Goal: Transaction & Acquisition: Purchase product/service

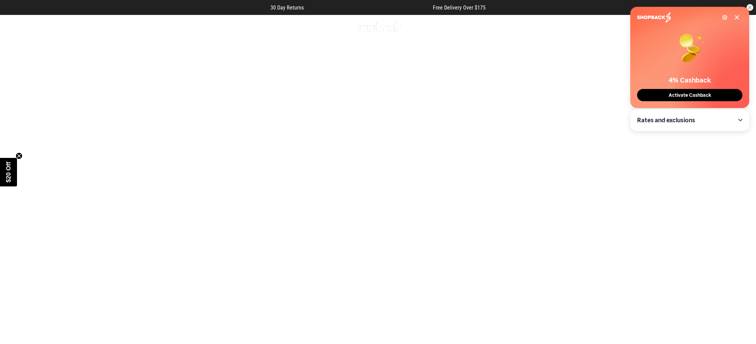
click at [739, 18] on icon at bounding box center [736, 17] width 5 height 5
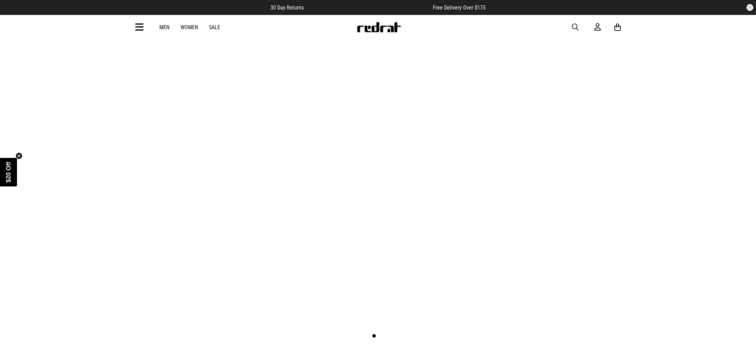
scroll to position [44, 0]
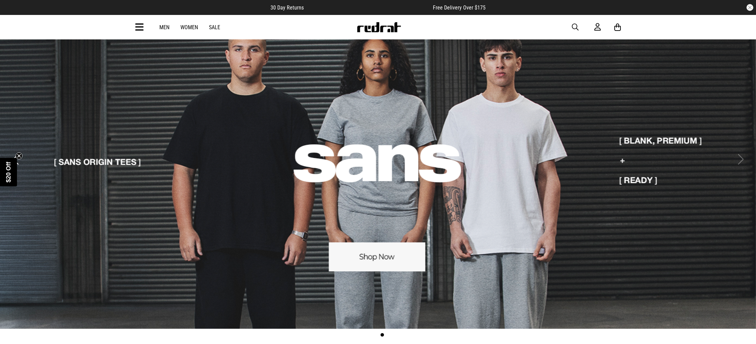
click at [184, 28] on link "Women" at bounding box center [189, 27] width 18 height 6
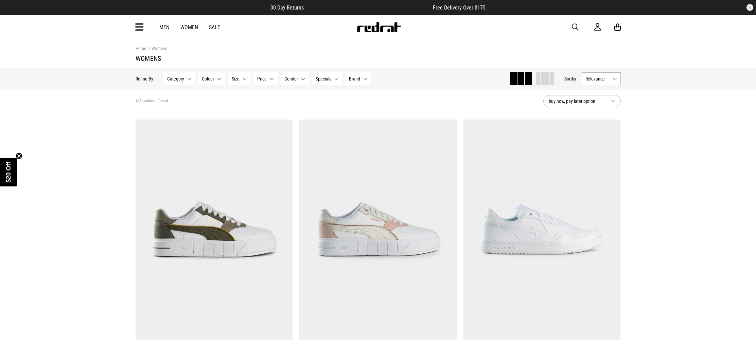
click at [130, 22] on div "Men Women Sale Sign in New Back Footwear Back Mens Back Womens Back Youth & Kid…" at bounding box center [378, 27] width 496 height 24
click at [137, 28] on icon at bounding box center [139, 27] width 8 height 11
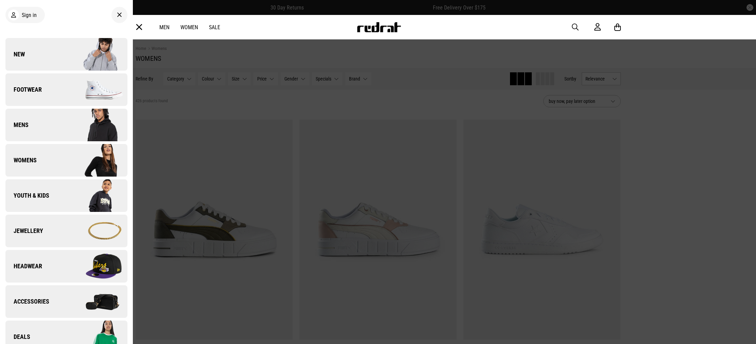
click at [99, 155] on img at bounding box center [96, 160] width 61 height 34
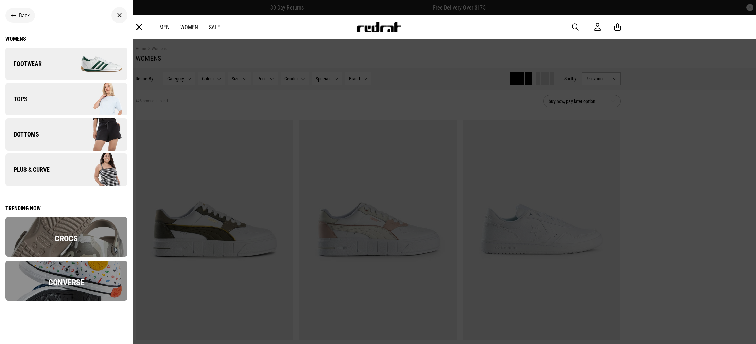
click at [106, 105] on img at bounding box center [96, 99] width 61 height 34
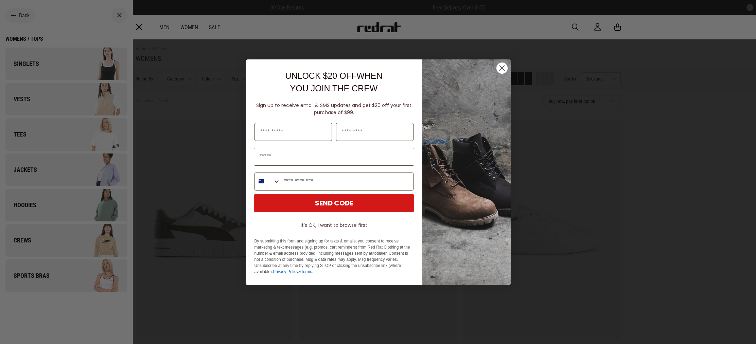
click at [502, 72] on circle "Close dialog" at bounding box center [501, 67] width 11 height 11
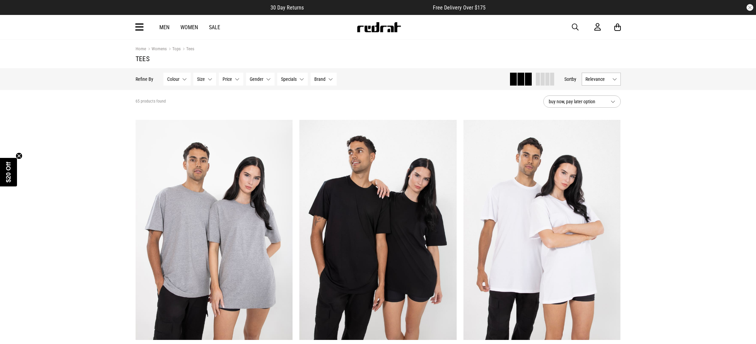
click at [144, 28] on div "Men Women Sale Sign in New Back Footwear Back Mens Back Womens Back Youth & Kid…" at bounding box center [378, 27] width 496 height 24
click at [137, 29] on icon at bounding box center [139, 27] width 8 height 11
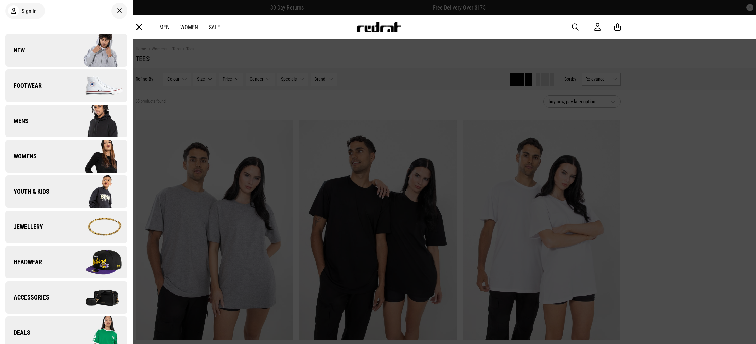
scroll to position [4, 0]
click at [70, 156] on img at bounding box center [96, 156] width 61 height 34
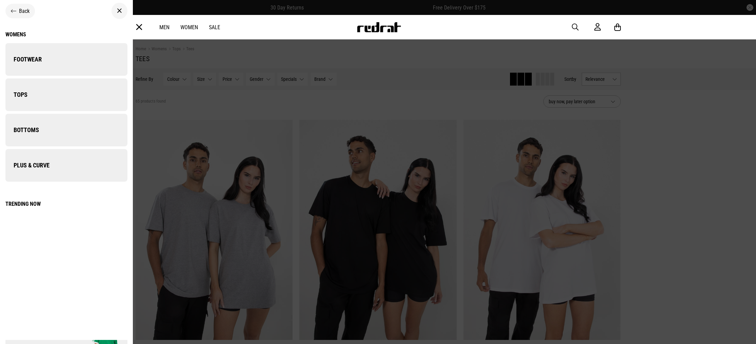
scroll to position [0, 0]
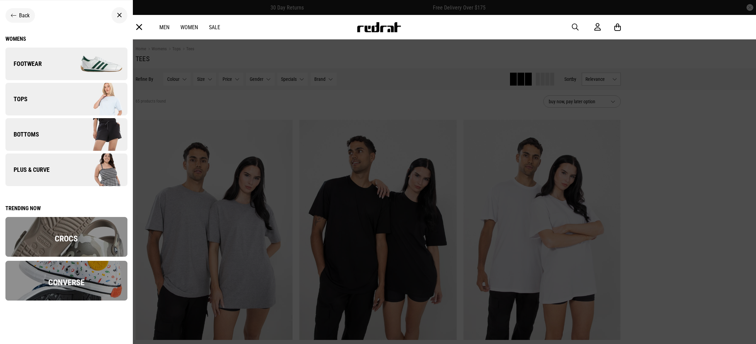
click at [59, 126] on link "Bottoms" at bounding box center [66, 134] width 122 height 33
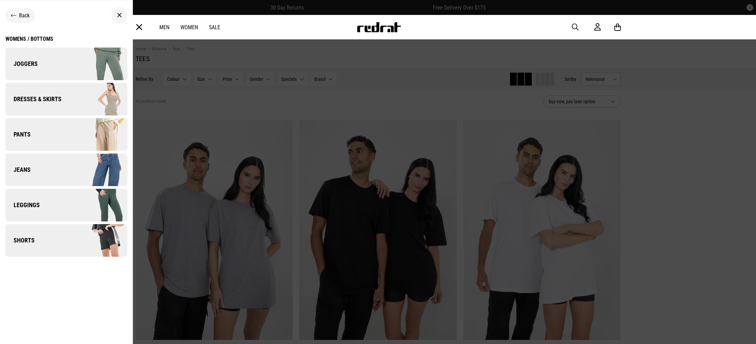
click at [65, 136] on link "Pants" at bounding box center [66, 134] width 122 height 33
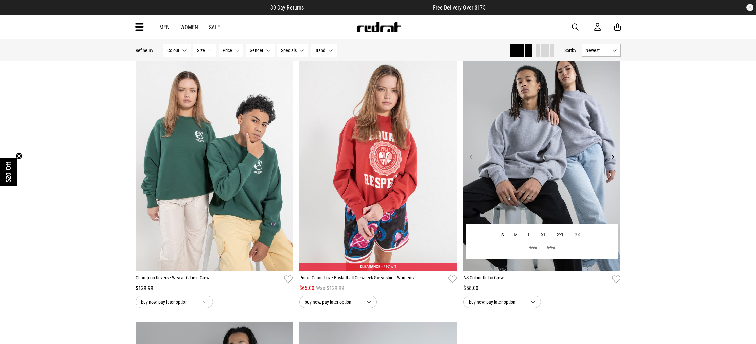
scroll to position [1153, 0]
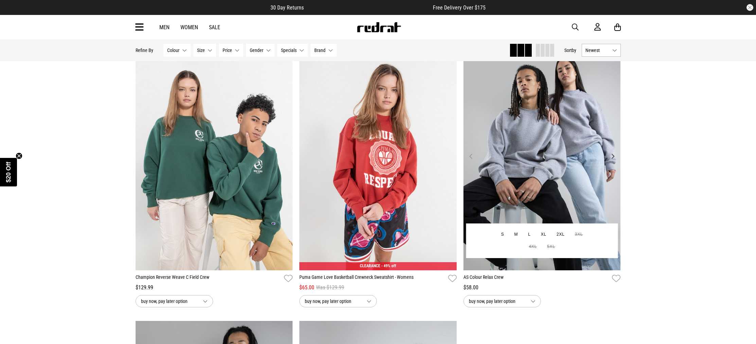
click at [588, 185] on img at bounding box center [541, 160] width 157 height 220
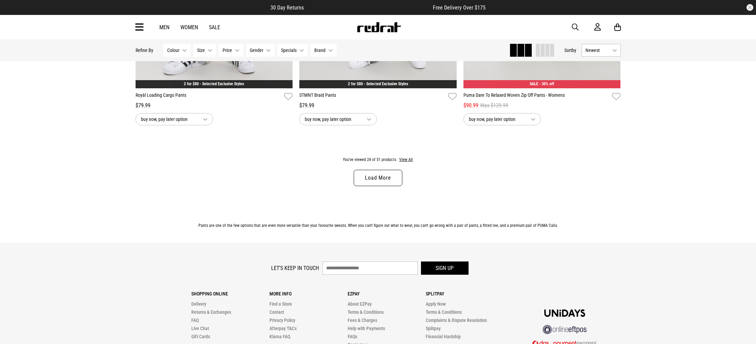
scroll to position [2224, 0]
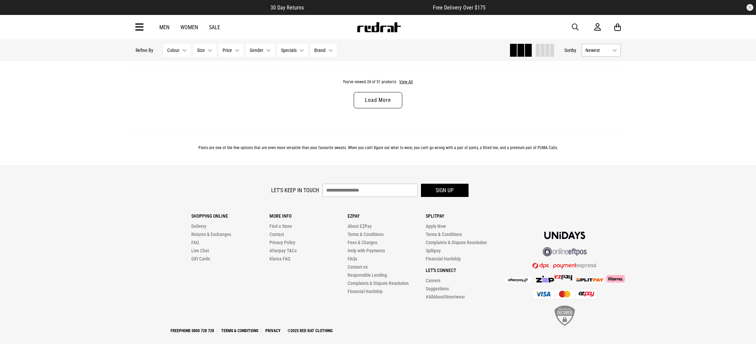
click at [382, 96] on link "Load More" at bounding box center [378, 100] width 48 height 16
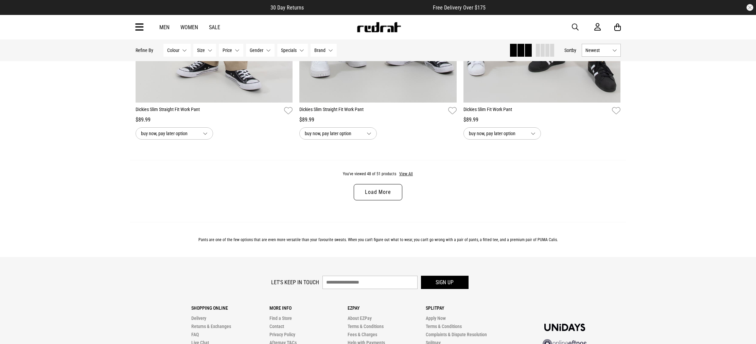
scroll to position [4310, 0]
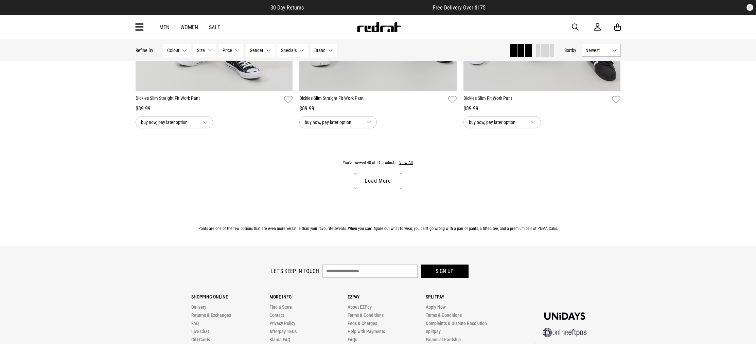
click at [377, 201] on div "You've viewed 48 of 51 products View All Load More" at bounding box center [378, 180] width 496 height 62
click at [369, 183] on link "Load More" at bounding box center [378, 181] width 48 height 16
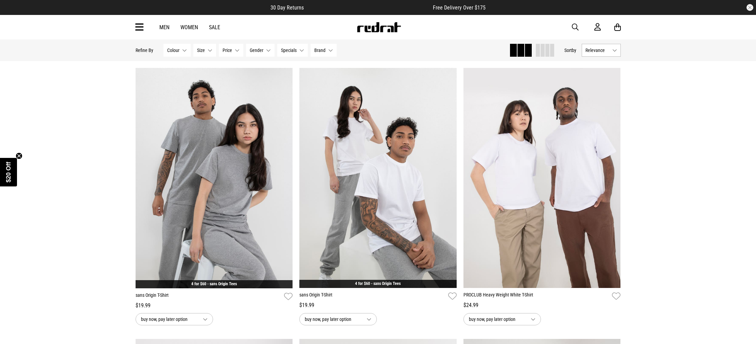
scroll to position [593, 0]
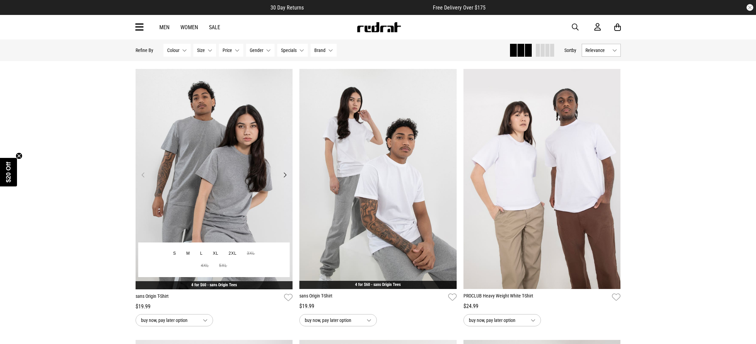
click at [203, 163] on img at bounding box center [214, 179] width 157 height 220
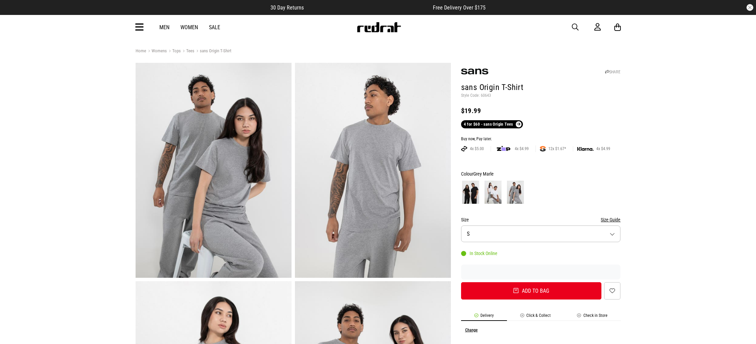
click at [474, 190] on img at bounding box center [470, 192] width 17 height 23
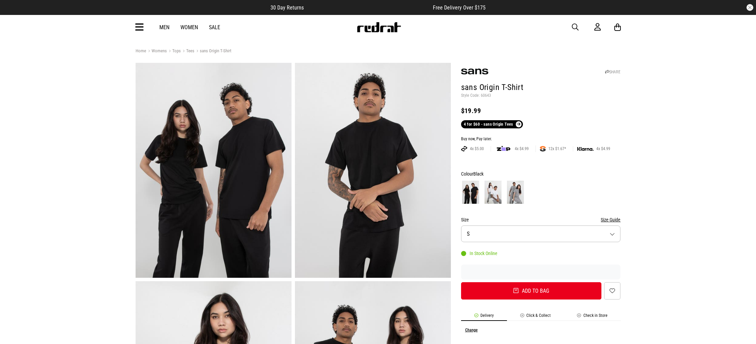
click at [486, 188] on img at bounding box center [493, 192] width 17 height 23
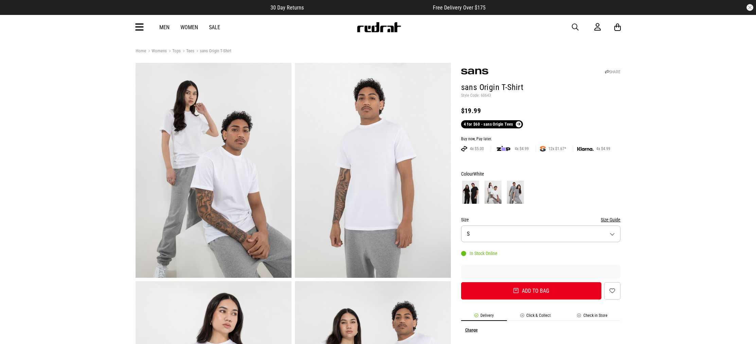
click at [497, 187] on img at bounding box center [493, 192] width 17 height 23
click at [520, 187] on img at bounding box center [515, 192] width 17 height 23
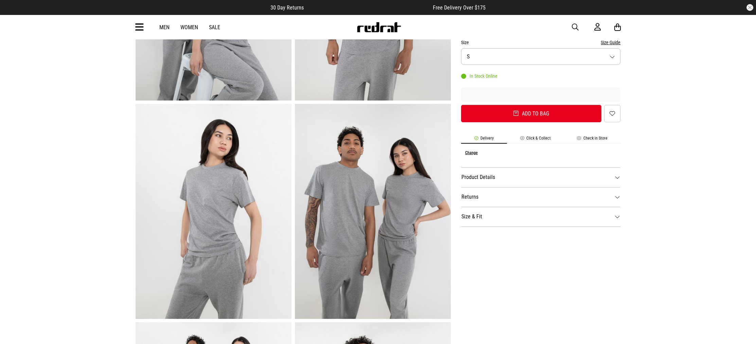
scroll to position [177, 0]
click at [566, 140] on li "Check in Store" at bounding box center [592, 140] width 57 height 8
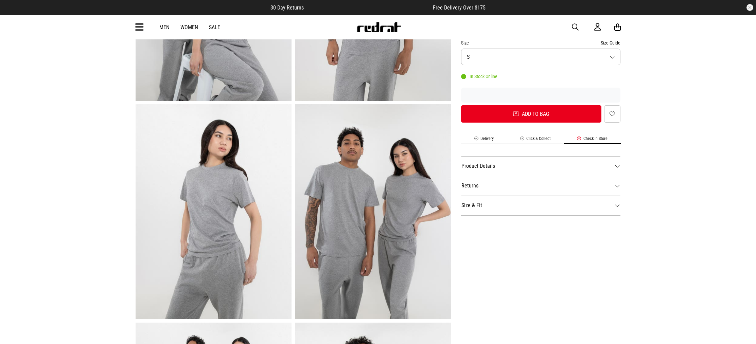
click at [550, 139] on li "Click & Collect" at bounding box center [535, 140] width 57 height 8
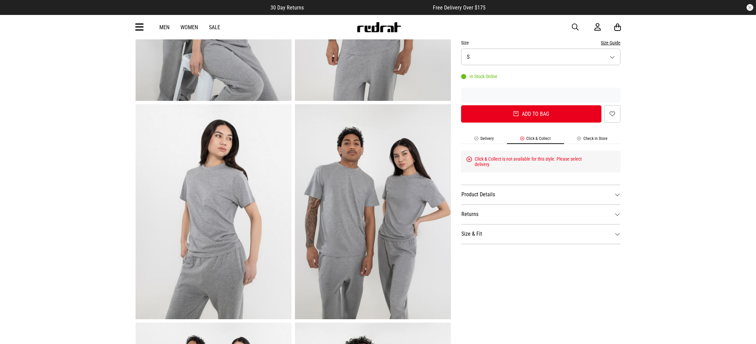
click at [595, 140] on li "Check in Store" at bounding box center [592, 140] width 57 height 8
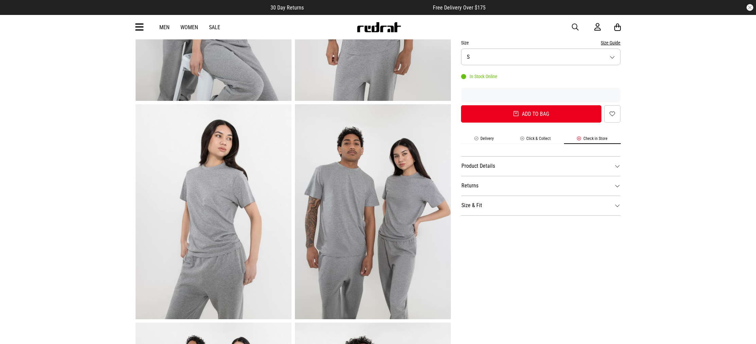
click at [543, 161] on dt "Product Details" at bounding box center [541, 166] width 160 height 20
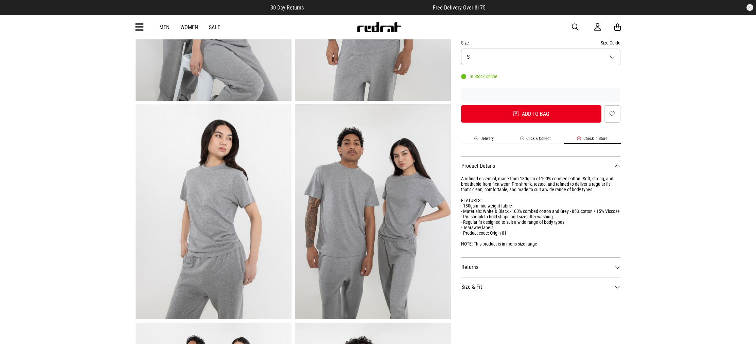
click at [579, 142] on li "Check in Store" at bounding box center [592, 140] width 57 height 8
click at [530, 135] on div "SHARE sans Origin T-Shirt Style Code: 60643 $19.99 4 for $60 - sans Origin Tees…" at bounding box center [536, 213] width 170 height 655
click at [472, 138] on li "Delivery" at bounding box center [484, 140] width 46 height 8
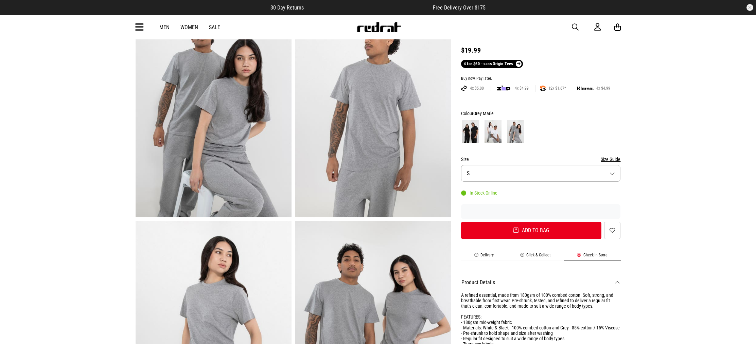
scroll to position [62, 0]
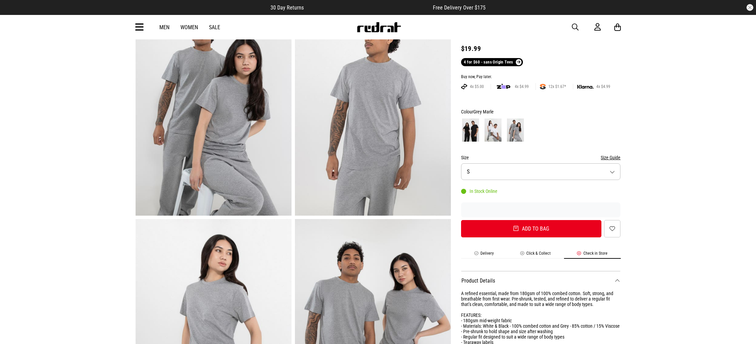
click at [488, 158] on div "Size Size Guide" at bounding box center [541, 158] width 160 height 8
click at [501, 170] on button "Size S" at bounding box center [541, 171] width 160 height 17
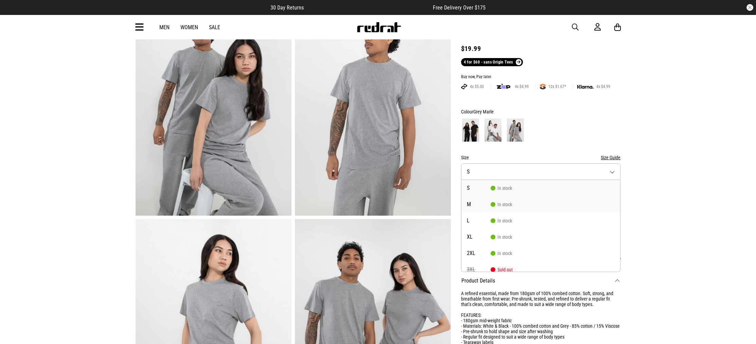
click at [503, 207] on span "In stock" at bounding box center [501, 204] width 21 height 5
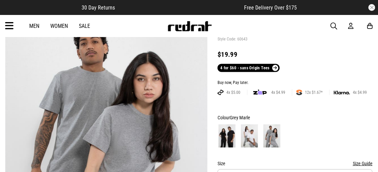
scroll to position [53, 0]
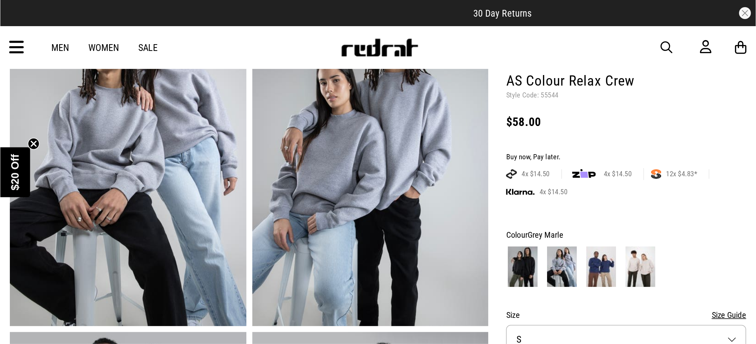
scroll to position [63, 0]
